Goal: Book appointment/travel/reservation

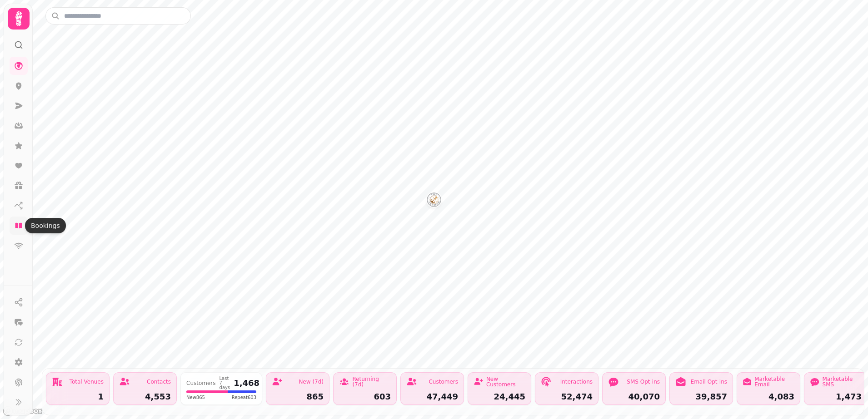
click at [19, 226] on icon at bounding box center [18, 225] width 9 height 9
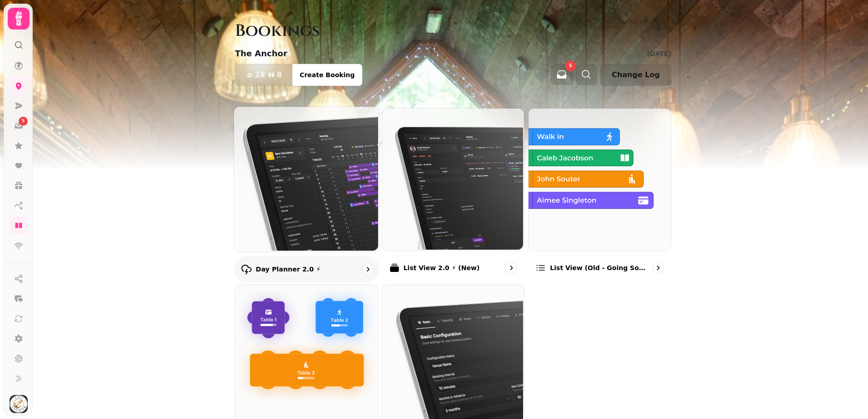
click at [301, 162] on img at bounding box center [305, 178] width 145 height 145
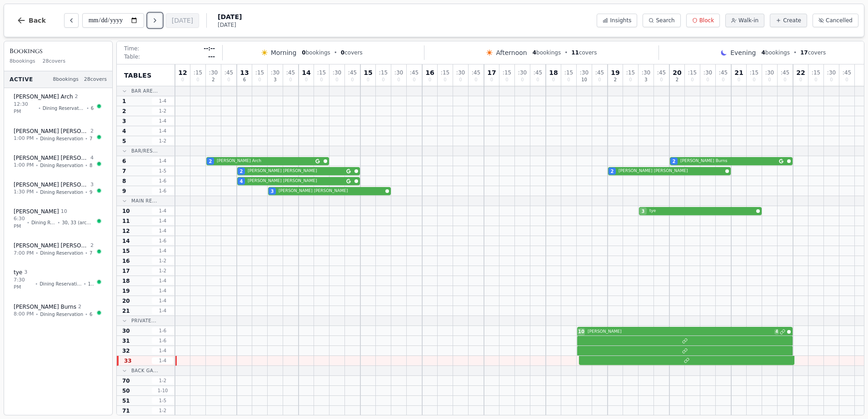
click at [159, 20] on icon "Next day" at bounding box center [154, 20] width 7 height 7
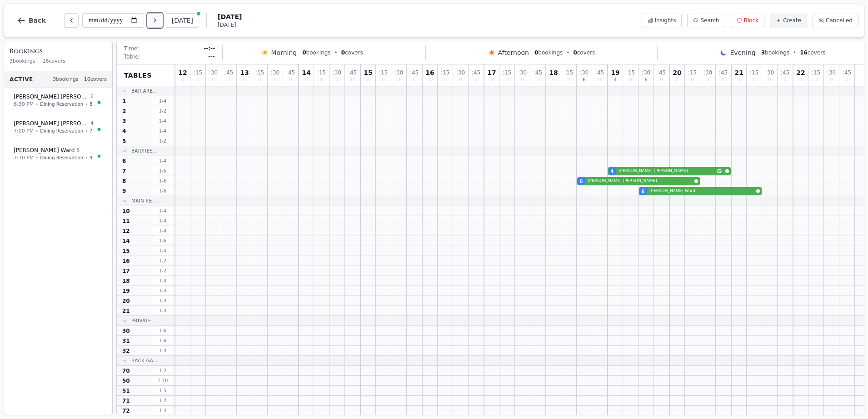
click at [161, 22] on button "Next day" at bounding box center [155, 20] width 15 height 15
type input "**********"
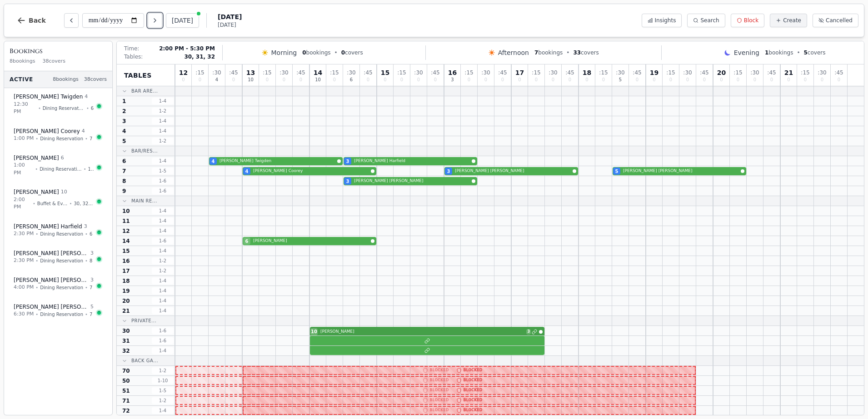
click at [379, 333] on div "10 [PERSON_NAME] 3" at bounding box center [519, 331] width 689 height 10
select select "*****"
select select "**"
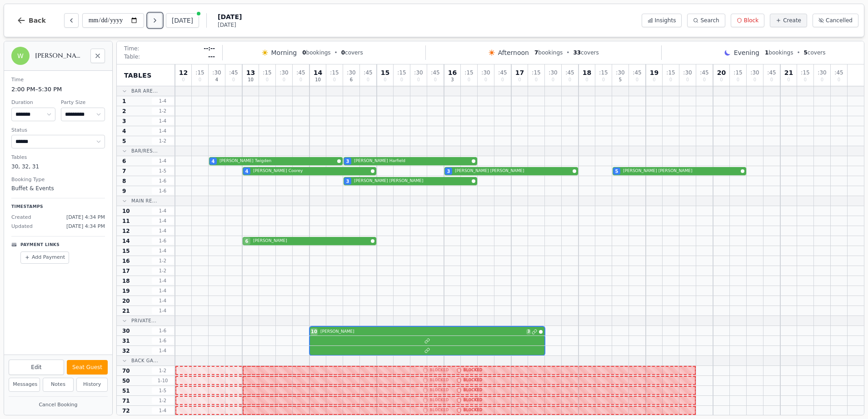
click at [155, 24] on icon "Next day" at bounding box center [154, 20] width 7 height 7
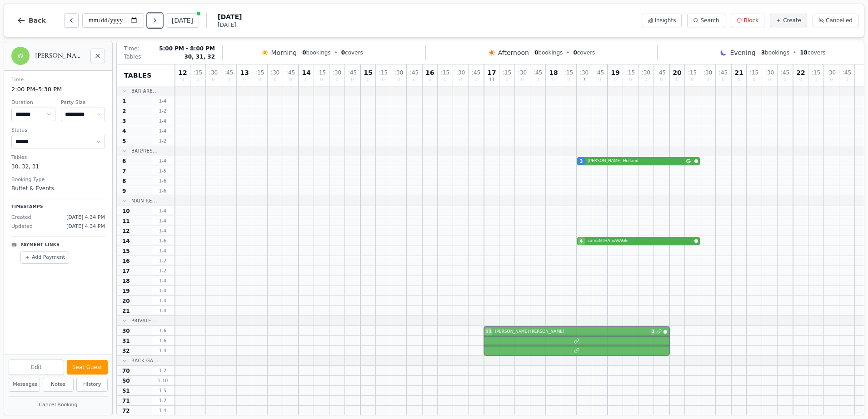
click at [538, 344] on div at bounding box center [519, 341] width 689 height 10
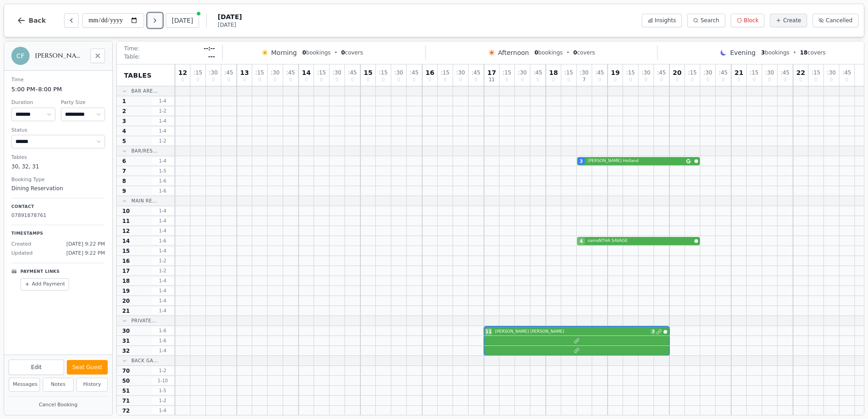
click at [160, 20] on button "Next day" at bounding box center [155, 20] width 15 height 15
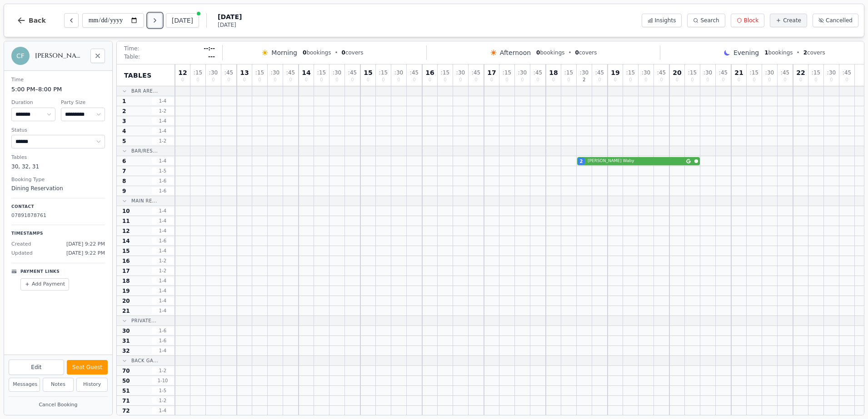
click at [160, 20] on button "Next day" at bounding box center [155, 20] width 15 height 15
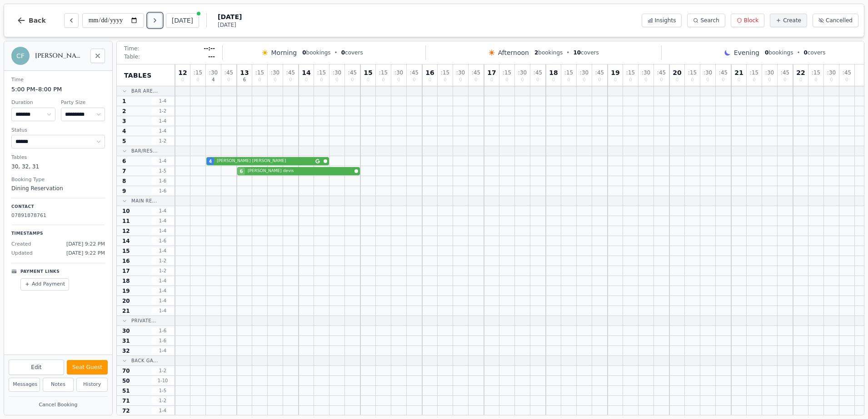
click at [160, 20] on button "Next day" at bounding box center [155, 20] width 15 height 15
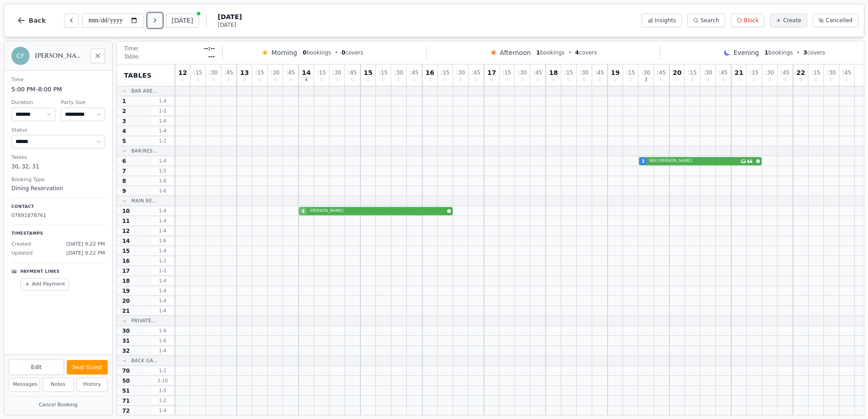
click at [160, 20] on button "Next day" at bounding box center [155, 20] width 15 height 15
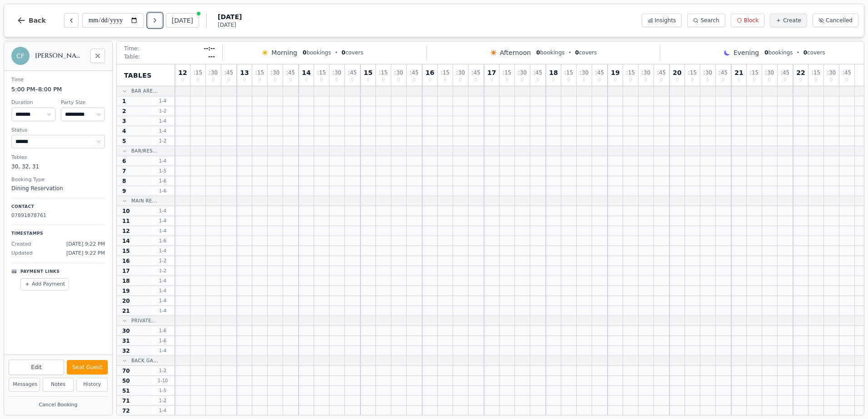
click at [160, 20] on button "Next day" at bounding box center [155, 20] width 15 height 15
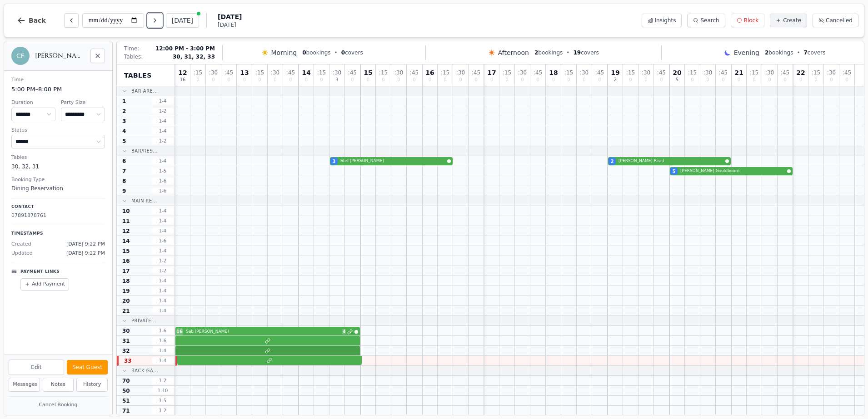
click at [303, 356] on div at bounding box center [519, 361] width 689 height 10
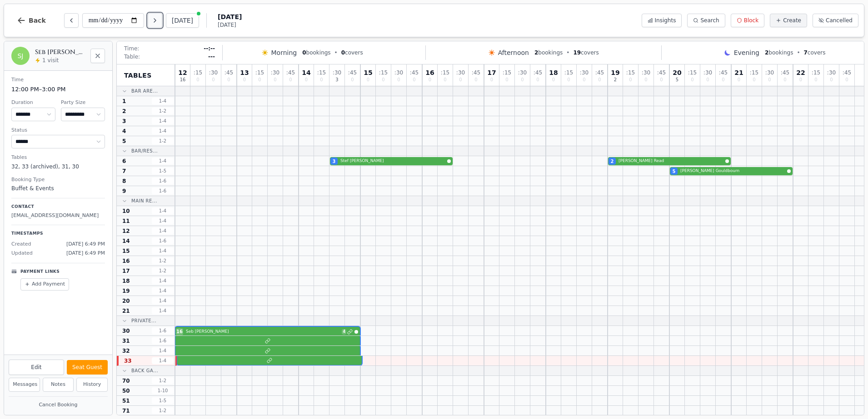
click at [153, 22] on icon "Next day" at bounding box center [154, 20] width 7 height 7
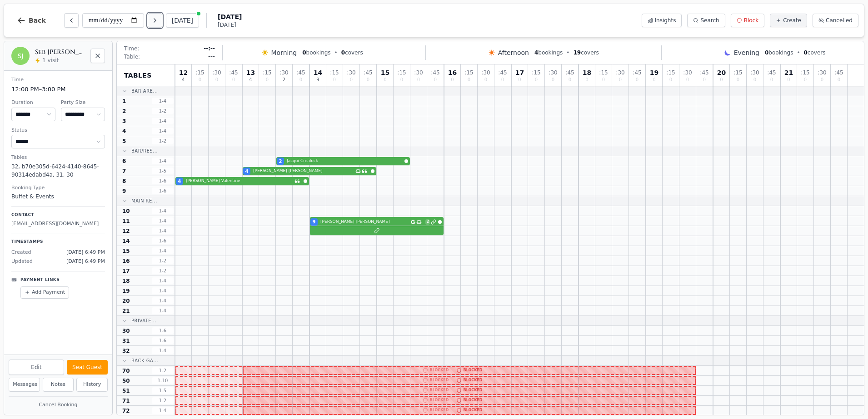
click at [153, 22] on icon "Next day" at bounding box center [154, 20] width 7 height 7
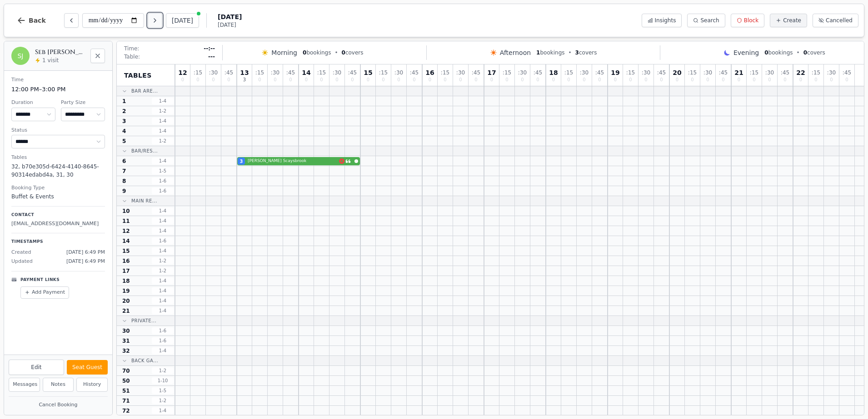
click at [153, 22] on icon "Next day" at bounding box center [154, 20] width 7 height 7
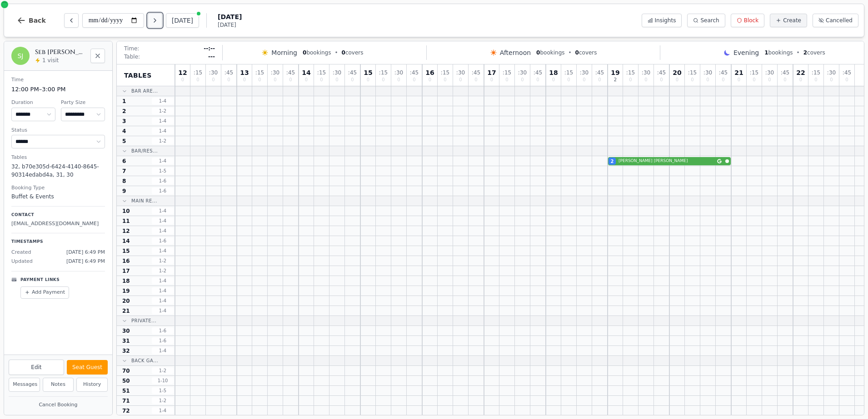
click at [161, 20] on button "Next day" at bounding box center [155, 20] width 15 height 15
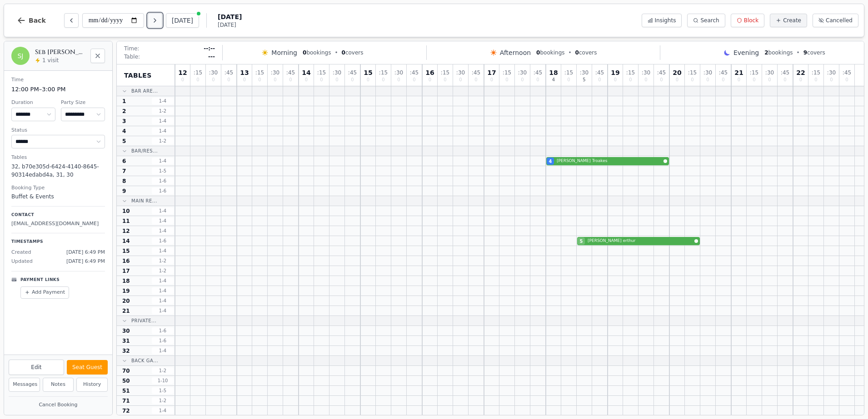
click at [161, 20] on button "Next day" at bounding box center [155, 20] width 15 height 15
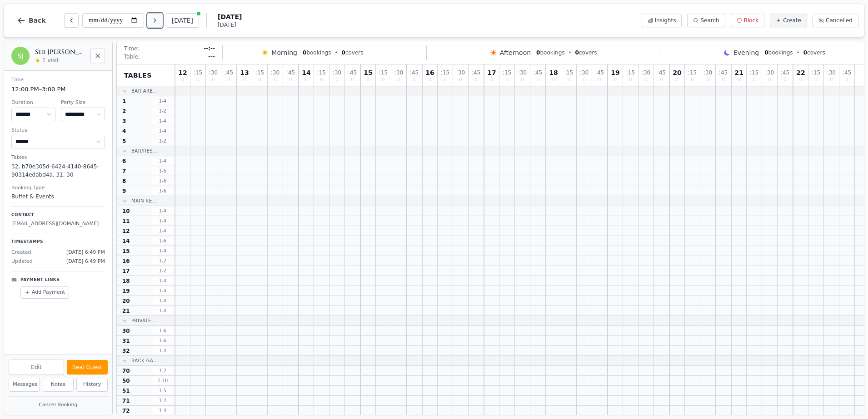
click at [155, 17] on icon "Next day" at bounding box center [154, 20] width 7 height 7
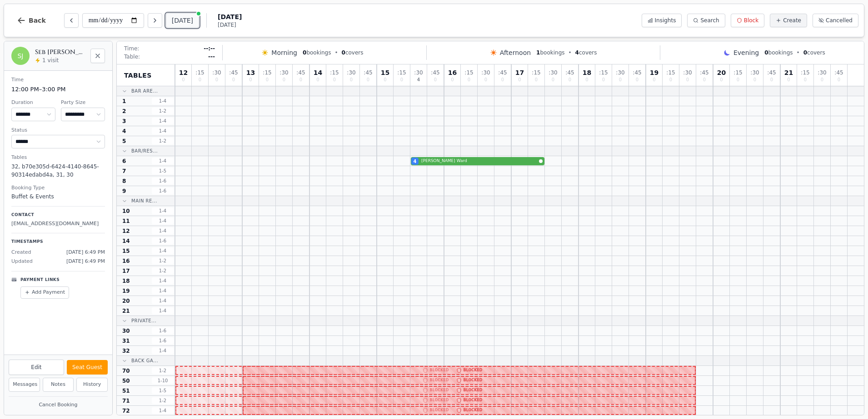
click at [185, 21] on button "[DATE]" at bounding box center [182, 20] width 33 height 15
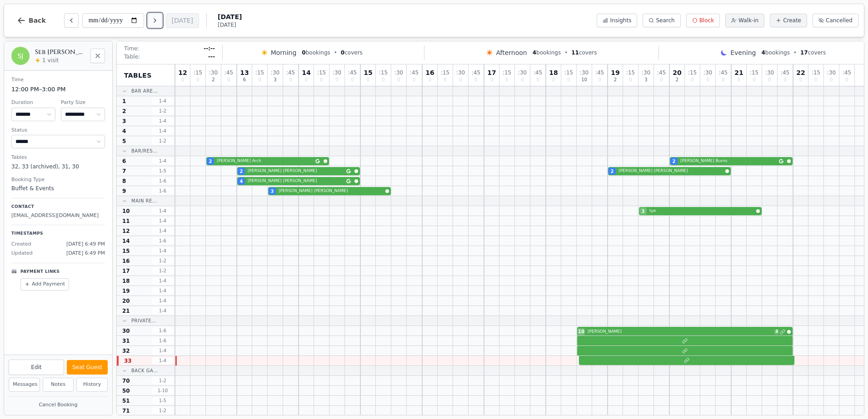
click at [151, 20] on button "Next day" at bounding box center [155, 20] width 15 height 15
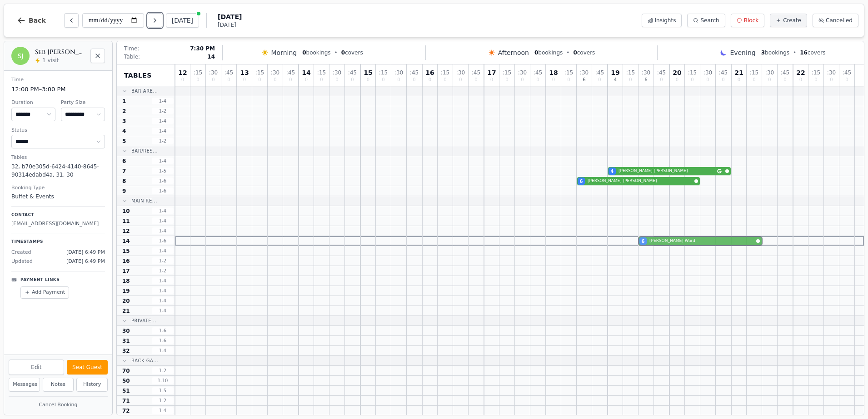
drag, startPoint x: 644, startPoint y: 193, endPoint x: 644, endPoint y: 242, distance: 49.1
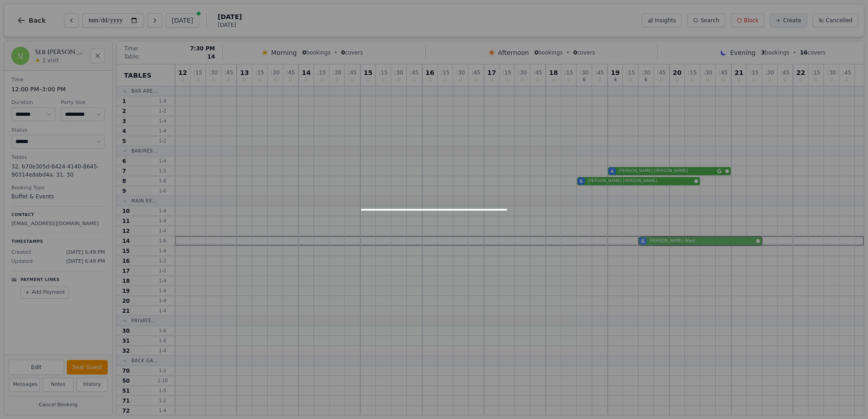
click at [644, 242] on div "12 0 : 15 0 : 30 0 : 45 0 13 0 : 15 0 : 30 0 : 45 0 14 0 : 15 0 : 30 0 : 45 0 1…" at bounding box center [519, 331] width 689 height 532
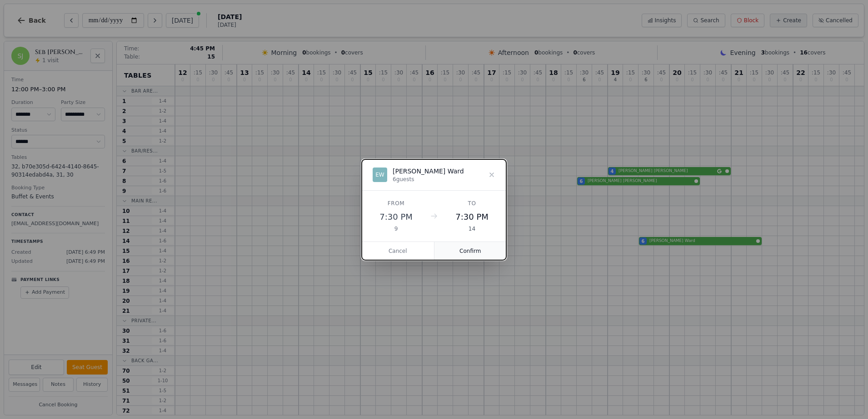
click at [471, 253] on button "Confirm" at bounding box center [470, 251] width 72 height 18
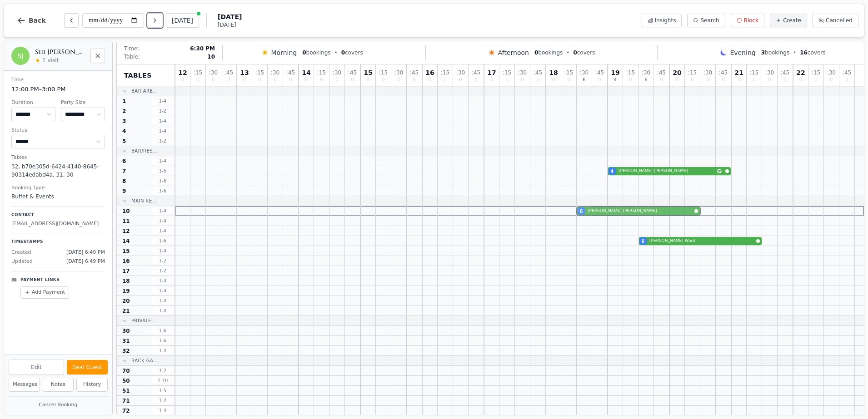
drag, startPoint x: 582, startPoint y: 180, endPoint x: 583, endPoint y: 208, distance: 28.2
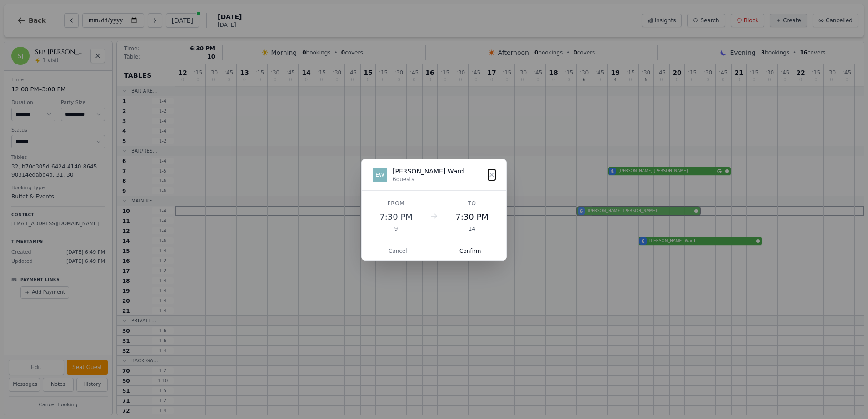
click at [583, 208] on div "12 0 : 15 0 : 30 0 : 45 0 13 0 : 15 0 : 30 0 : 45 0 14 0 : 15 0 : 30 0 : 45 0 1…" at bounding box center [519, 331] width 689 height 532
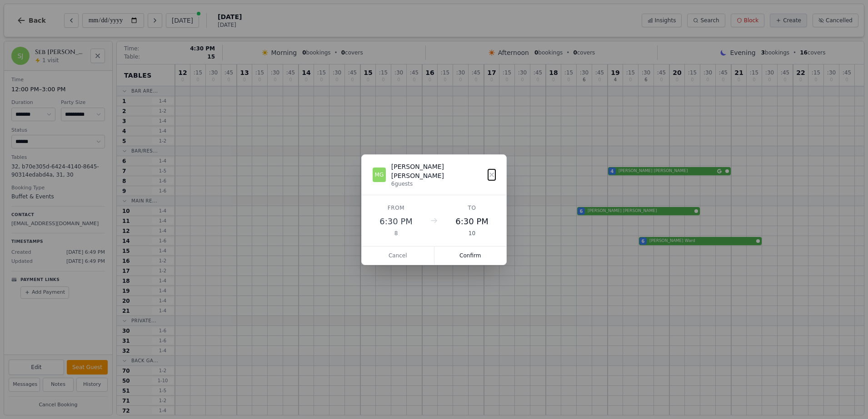
click at [456, 253] on button "Confirm" at bounding box center [470, 256] width 72 height 18
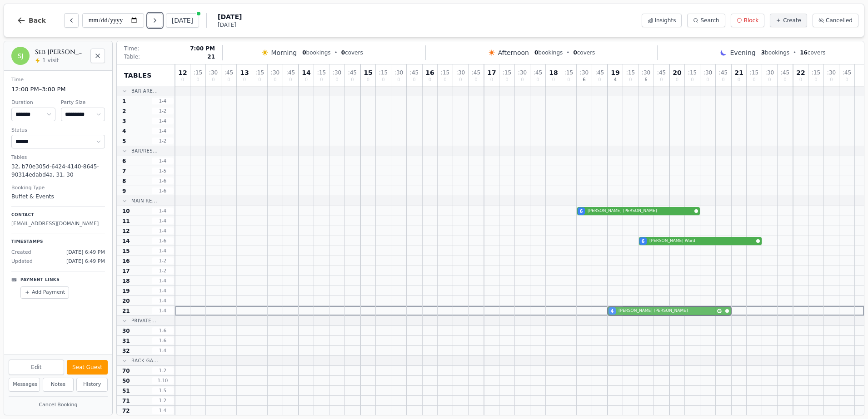
drag, startPoint x: 617, startPoint y: 170, endPoint x: 617, endPoint y: 311, distance: 140.9
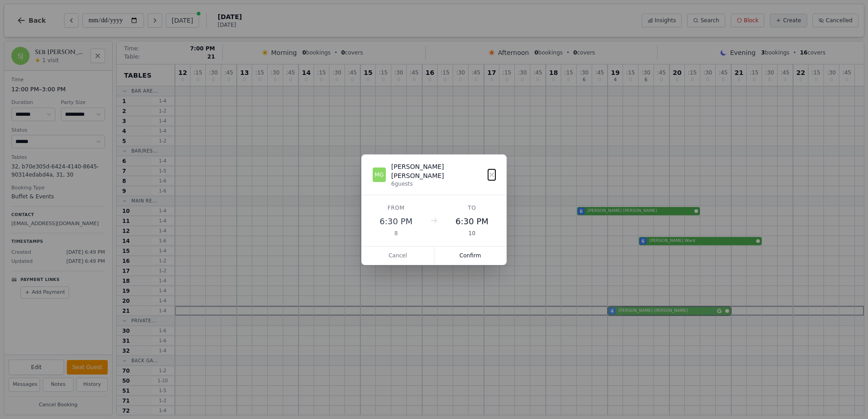
click at [617, 311] on div "12 0 : 15 0 : 30 0 : 45 0 13 0 : 15 0 : 30 0 : 45 0 14 0 : 15 0 : 30 0 : 45 0 1…" at bounding box center [519, 331] width 689 height 532
click at [474, 254] on button "Confirm" at bounding box center [470, 256] width 72 height 18
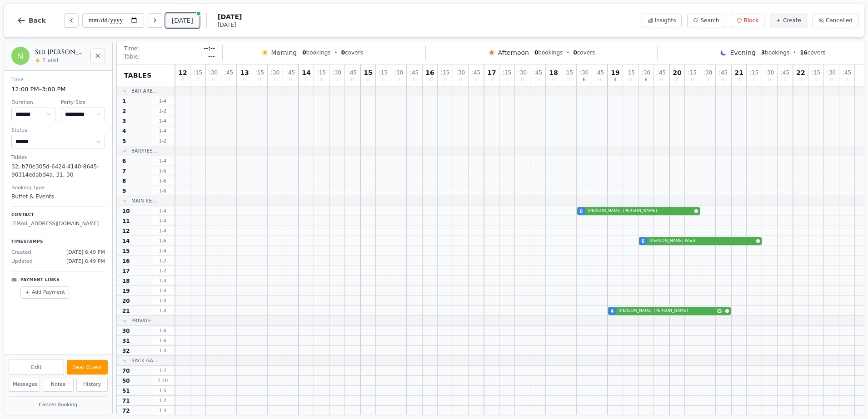
click at [187, 24] on button "[DATE]" at bounding box center [182, 20] width 33 height 15
type input "**********"
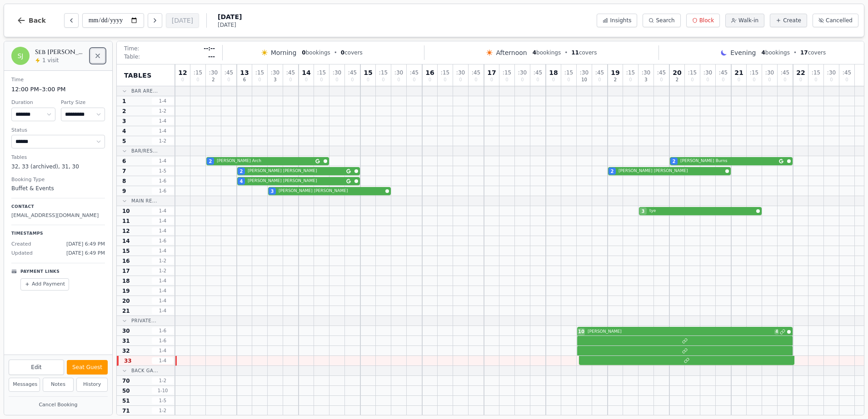
click at [98, 60] on button "Close" at bounding box center [97, 56] width 15 height 15
